Goal: Transaction & Acquisition: Purchase product/service

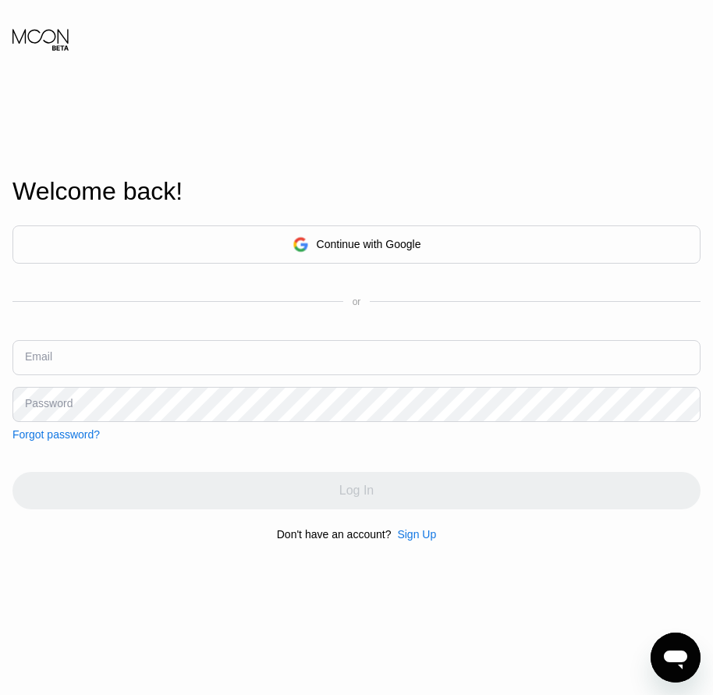
click at [59, 584] on div "Welcome back! Continue with Google or Email Password Forgot password? Log In Do…" at bounding box center [356, 359] width 713 height 765
click at [415, 536] on div "Sign Up" at bounding box center [416, 534] width 39 height 12
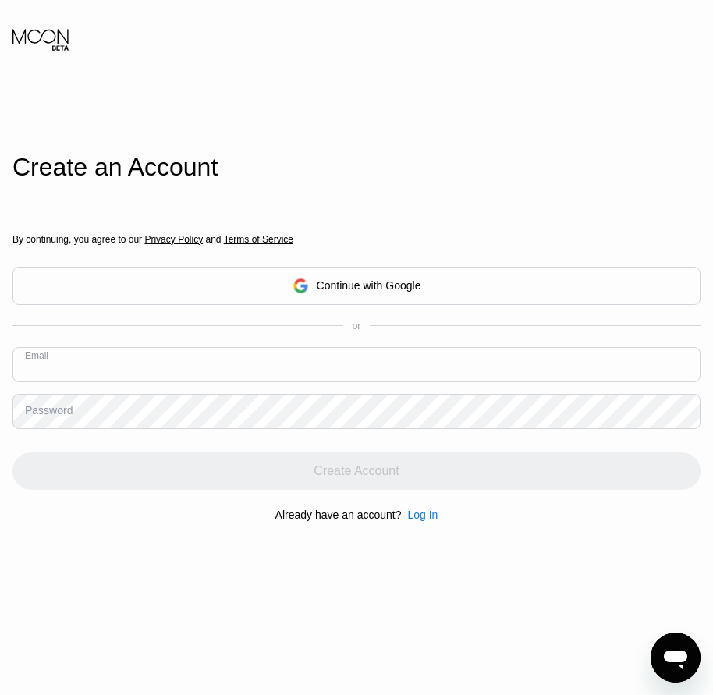
paste input "[EMAIL_ADDRESS][DOMAIN_NAME]"
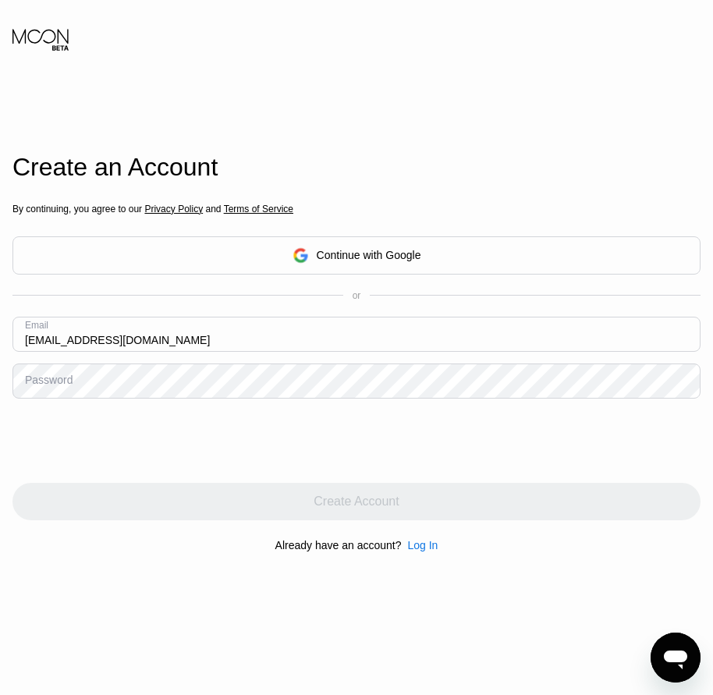
type input "[EMAIL_ADDRESS][DOMAIN_NAME]"
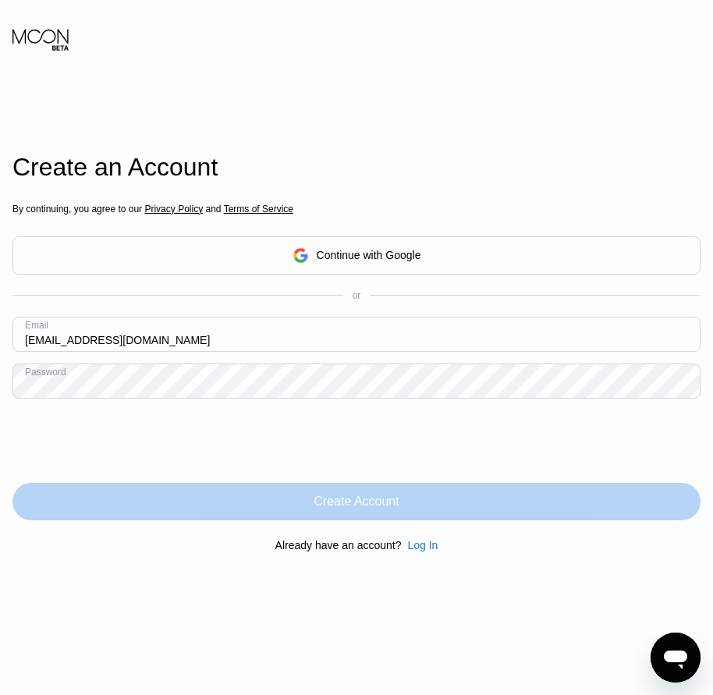
click at [370, 513] on div "Create Account" at bounding box center [356, 501] width 688 height 37
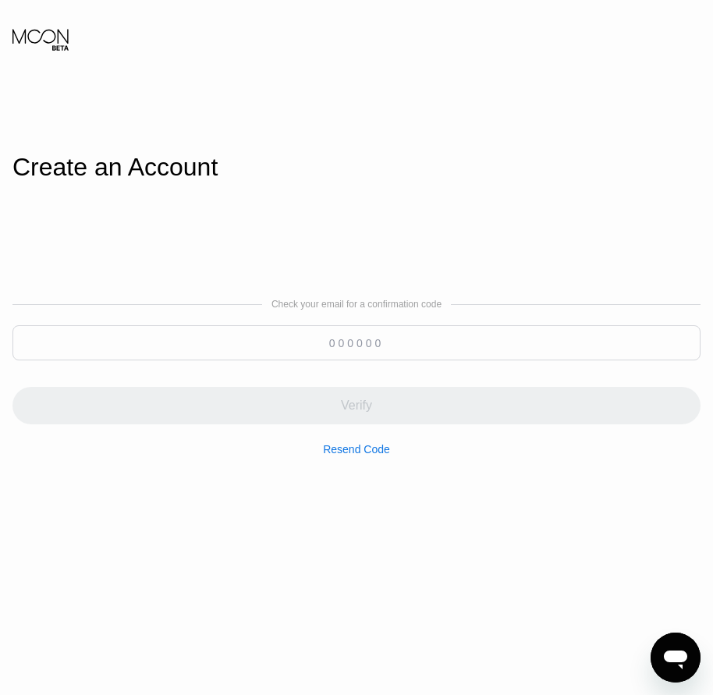
paste input "774388"
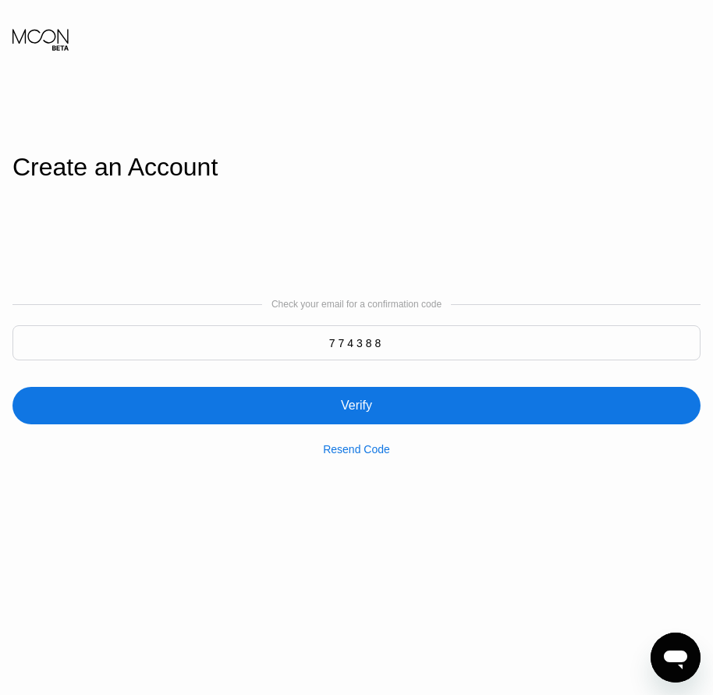
type input "774388"
click at [371, 410] on div "Verify" at bounding box center [356, 406] width 31 height 16
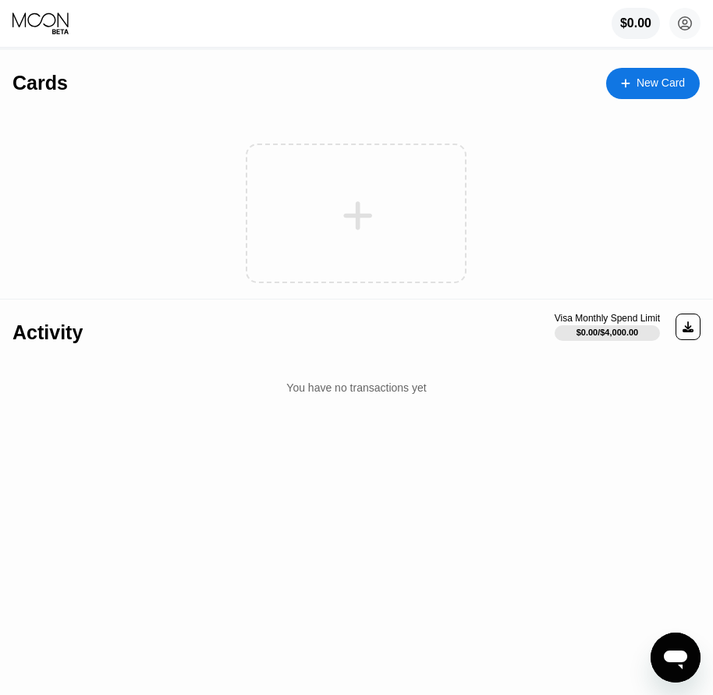
click at [679, 88] on div "New Card" at bounding box center [661, 82] width 48 height 13
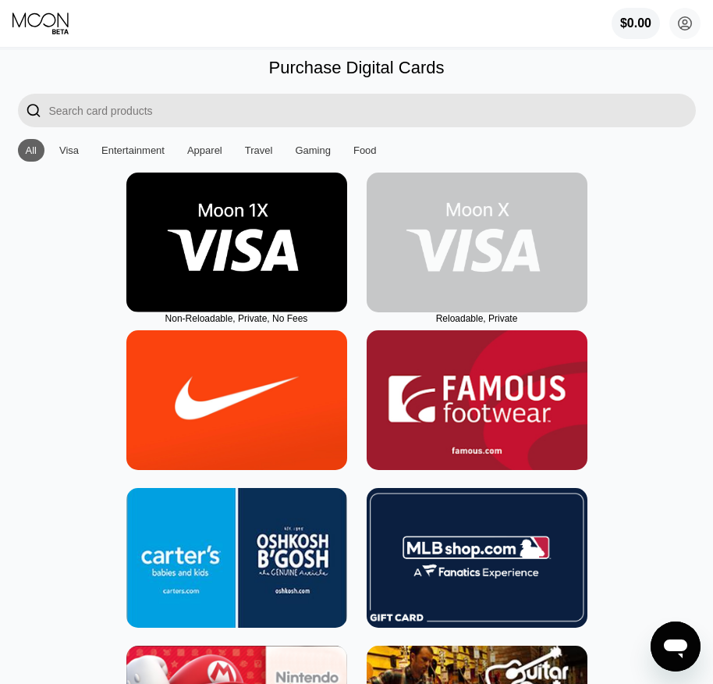
click at [496, 288] on img at bounding box center [477, 242] width 221 height 140
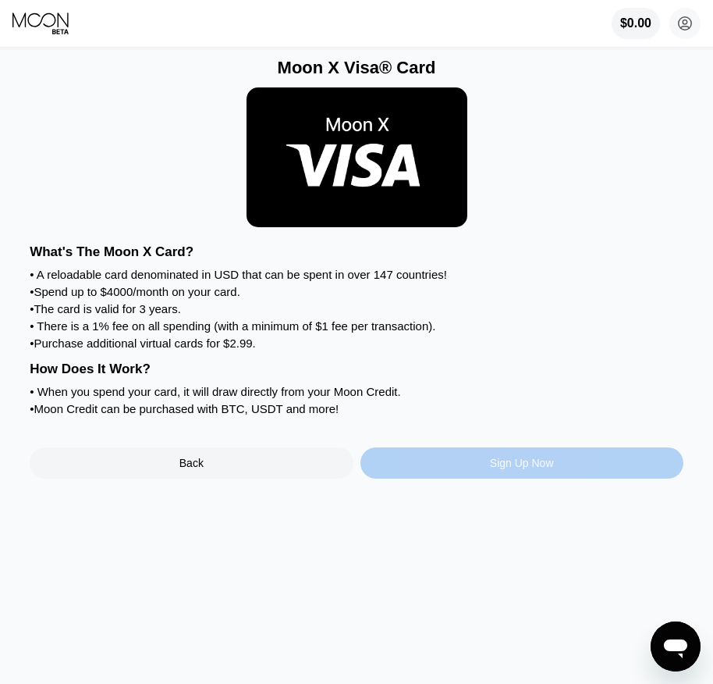
click at [543, 478] on div "Sign Up Now" at bounding box center [522, 462] width 323 height 31
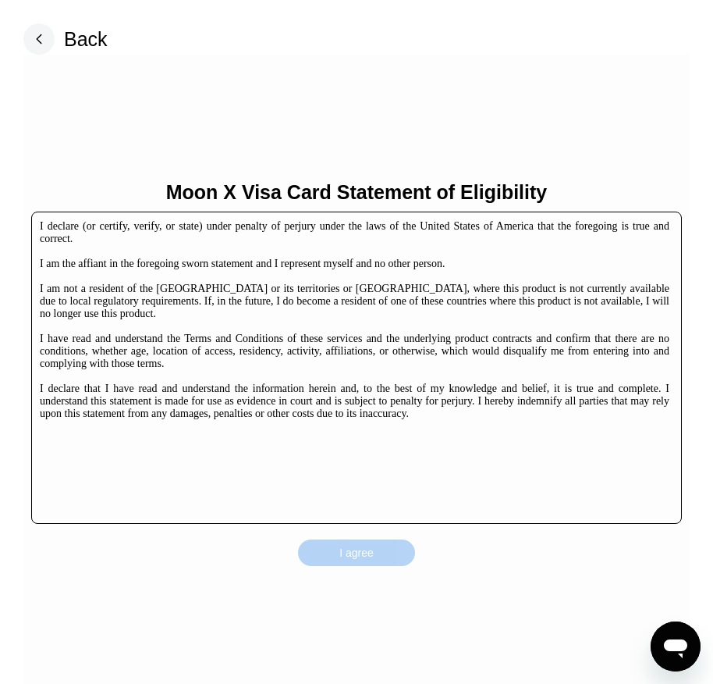
click at [384, 542] on div "I agree" at bounding box center [356, 552] width 117 height 27
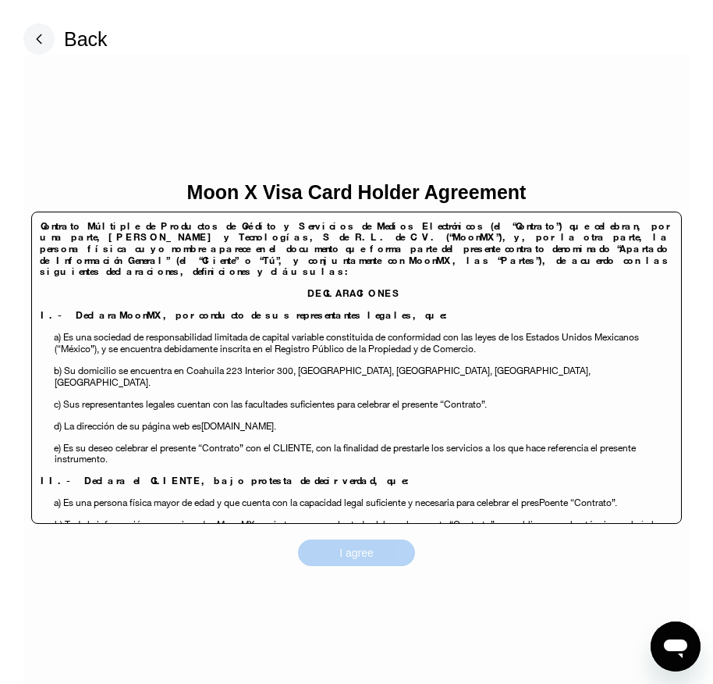
click at [392, 553] on div "I agree" at bounding box center [356, 552] width 117 height 27
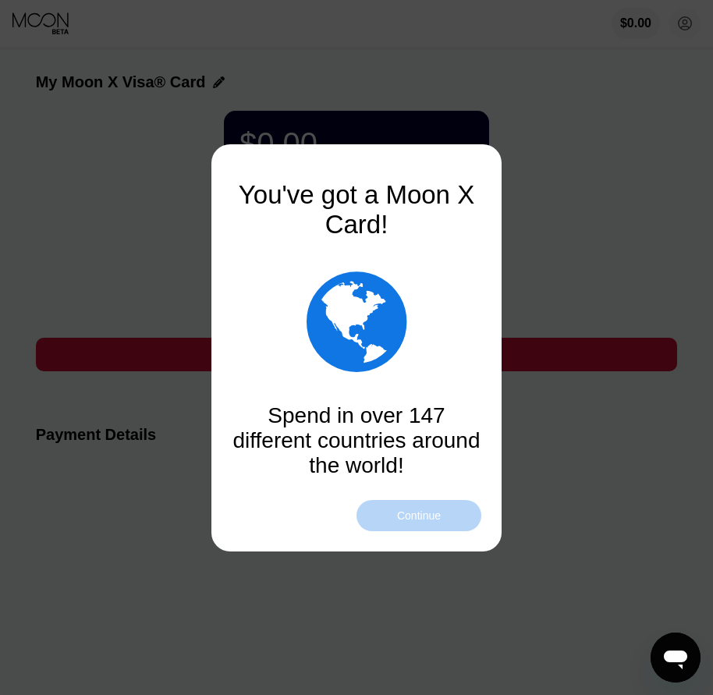
click at [413, 523] on div "Continue" at bounding box center [419, 515] width 125 height 31
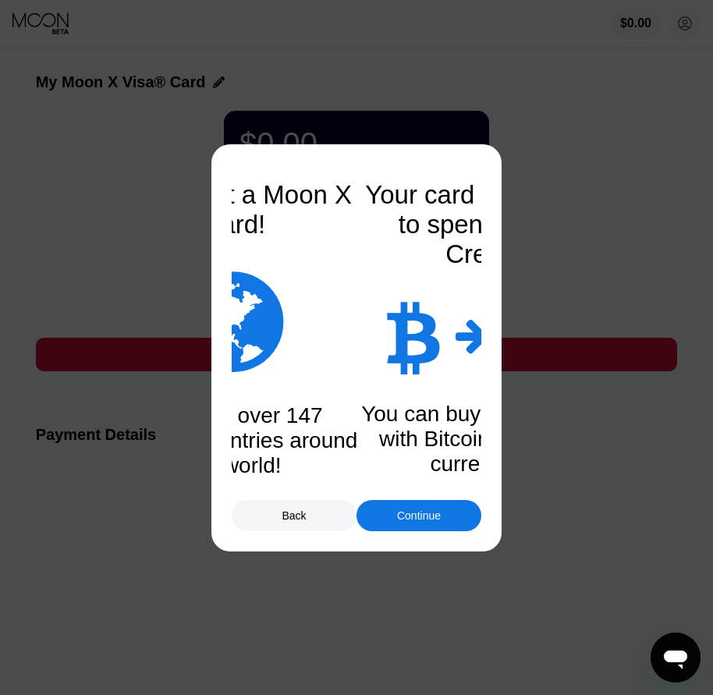
click at [414, 523] on div "Continue" at bounding box center [419, 515] width 125 height 31
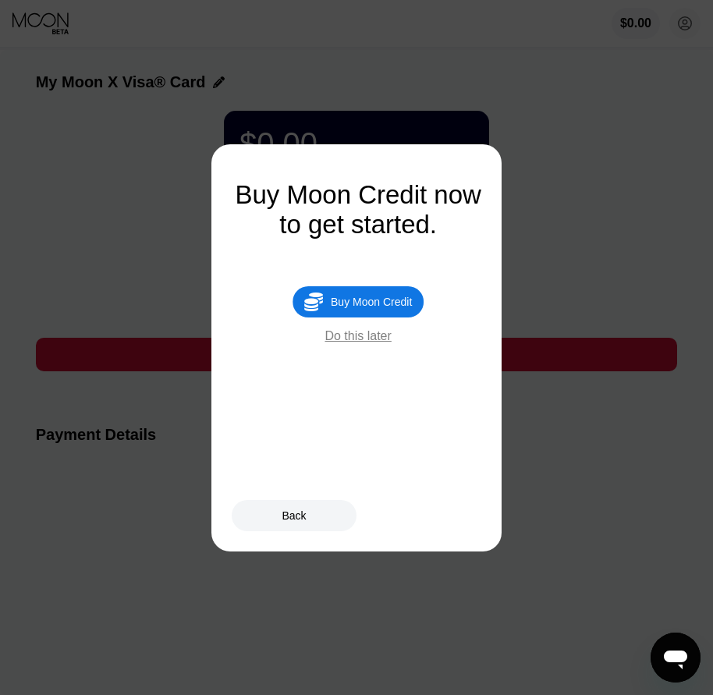
click at [391, 308] on div "Buy Moon Credit" at bounding box center [371, 302] width 81 height 12
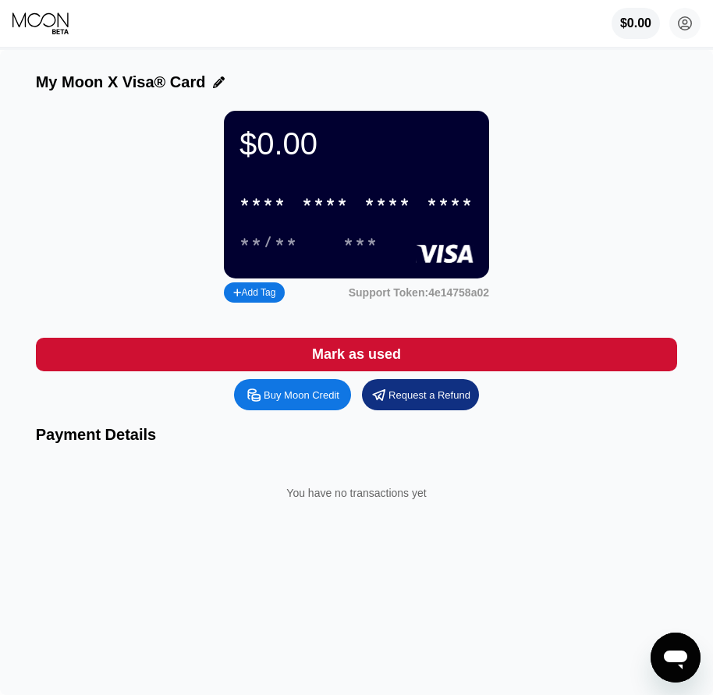
type input "0"
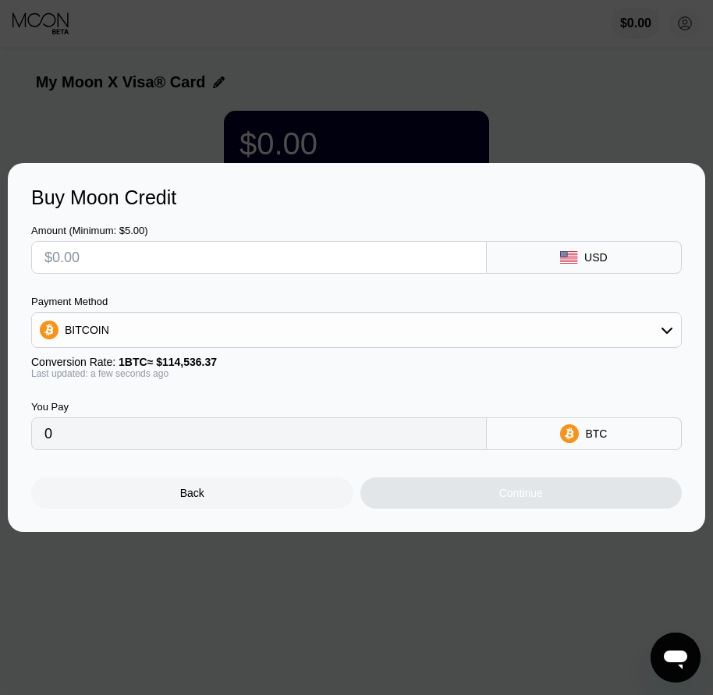
drag, startPoint x: 222, startPoint y: 488, endPoint x: 496, endPoint y: 225, distance: 380.3
click at [222, 491] on div "Back" at bounding box center [192, 493] width 322 height 31
